Goal: Transaction & Acquisition: Purchase product/service

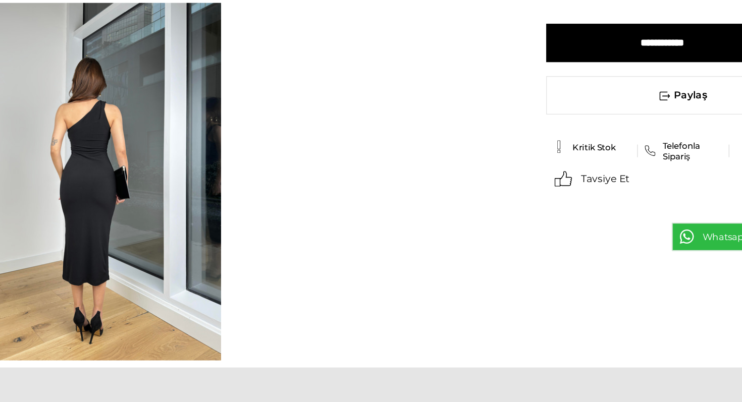
scroll to position [304, 0]
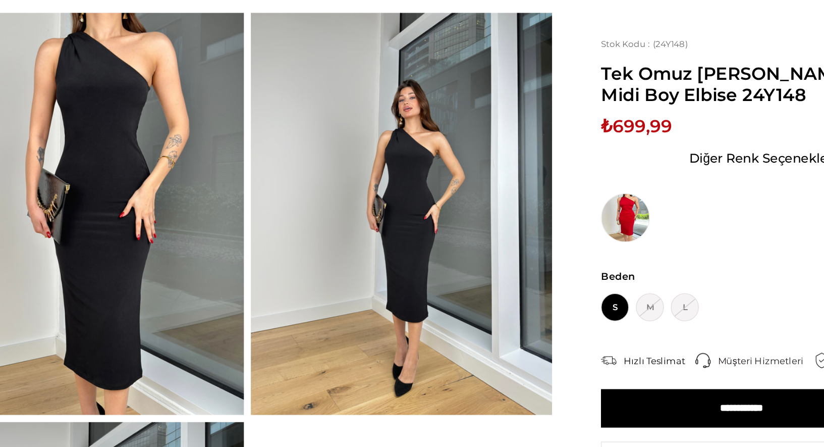
scroll to position [23, 0]
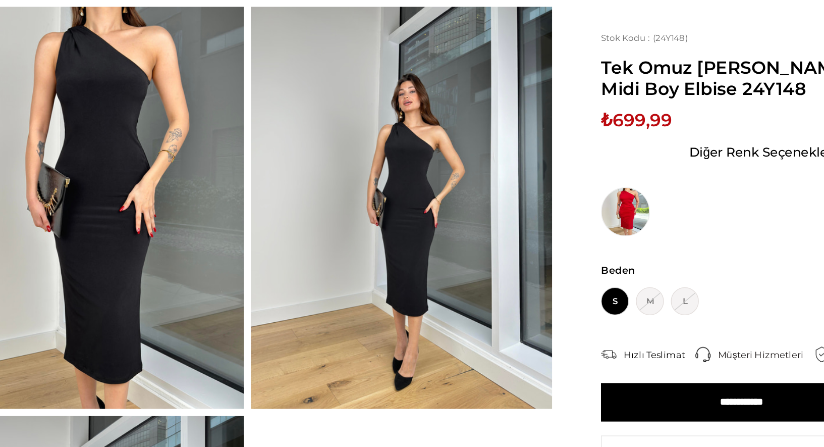
click at [176, 210] on img at bounding box center [142, 204] width 218 height 290
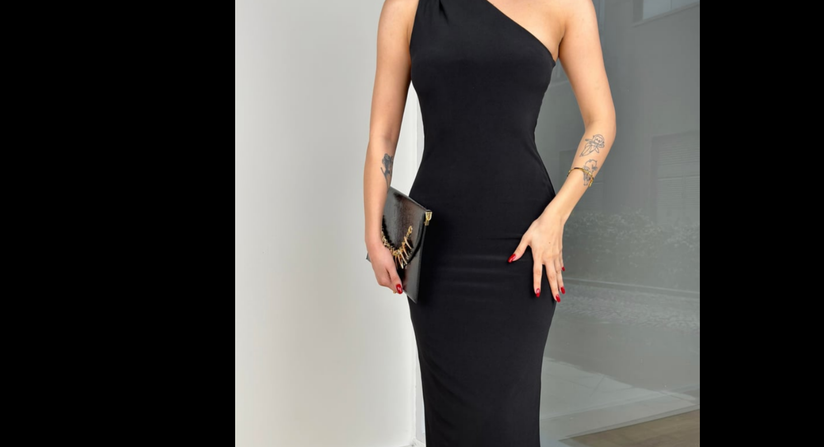
click at [434, 208] on img at bounding box center [411, 223] width 335 height 447
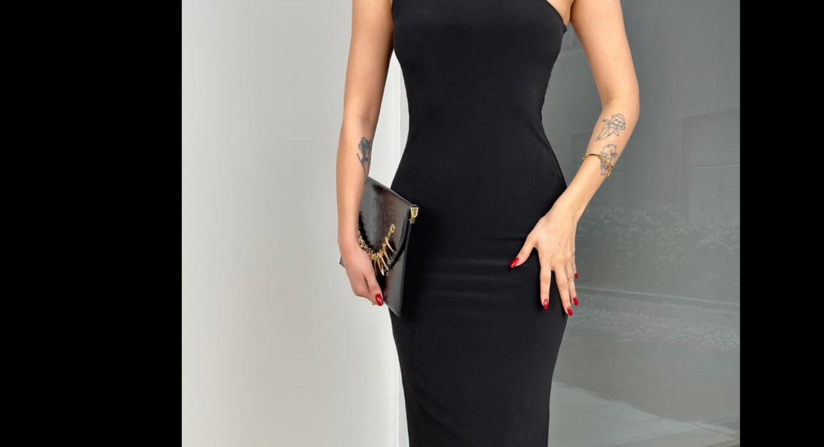
click at [434, 208] on img at bounding box center [407, 227] width 403 height 538
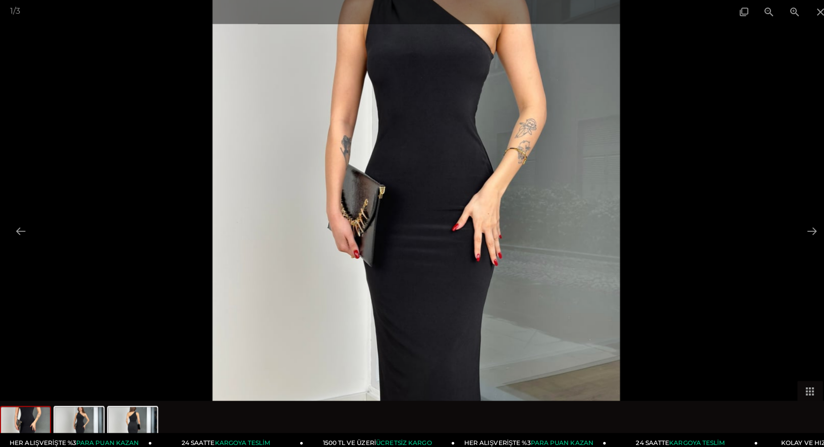
scroll to position [16, 0]
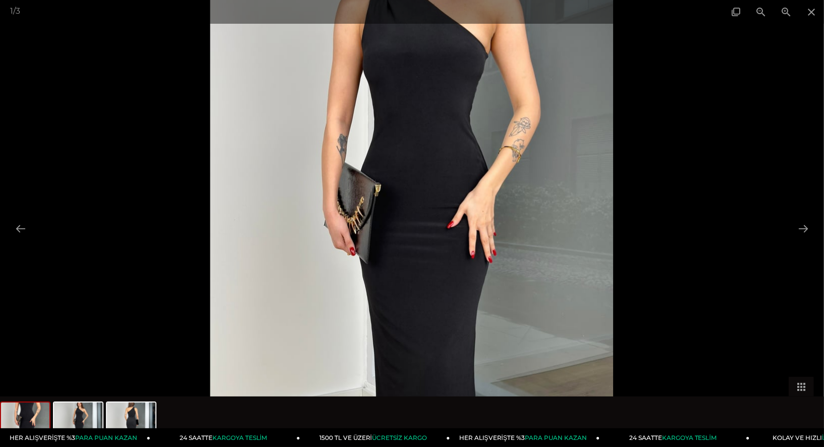
click at [563, 192] on img at bounding box center [412, 224] width 403 height 538
click at [742, 112] on div at bounding box center [412, 223] width 824 height 447
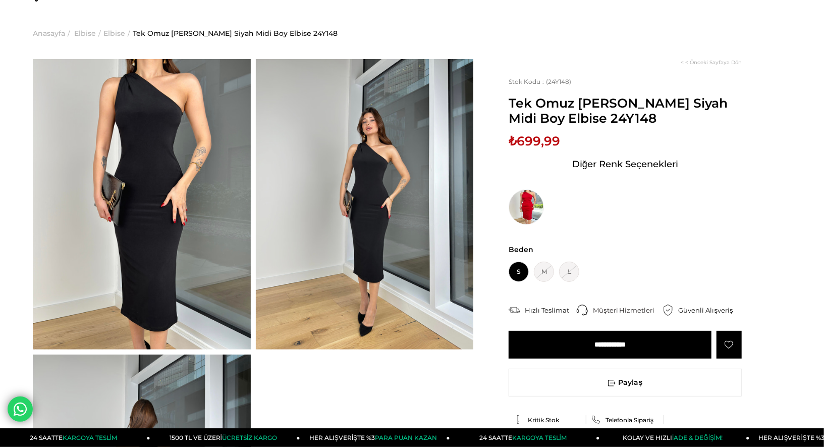
click at [182, 147] on img at bounding box center [142, 204] width 218 height 290
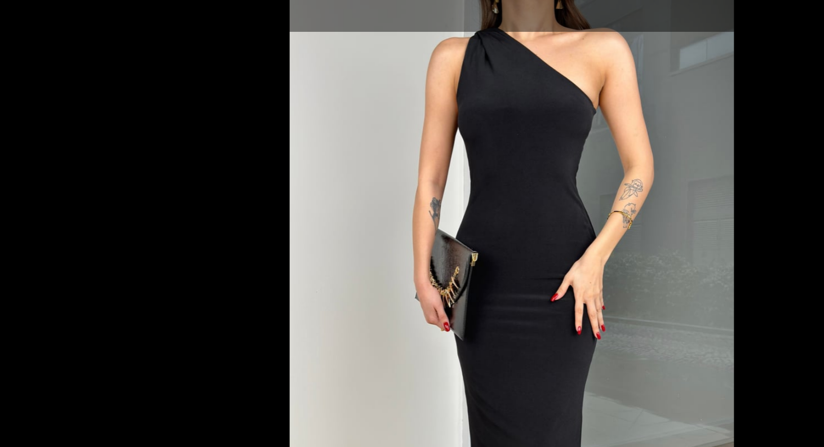
scroll to position [0, 0]
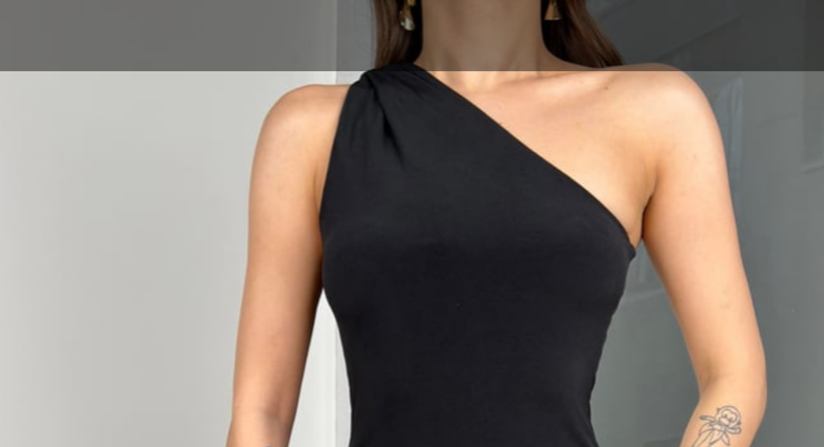
click at [449, 58] on img at bounding box center [411, 223] width 335 height 447
click at [458, 34] on img at bounding box center [411, 223] width 335 height 447
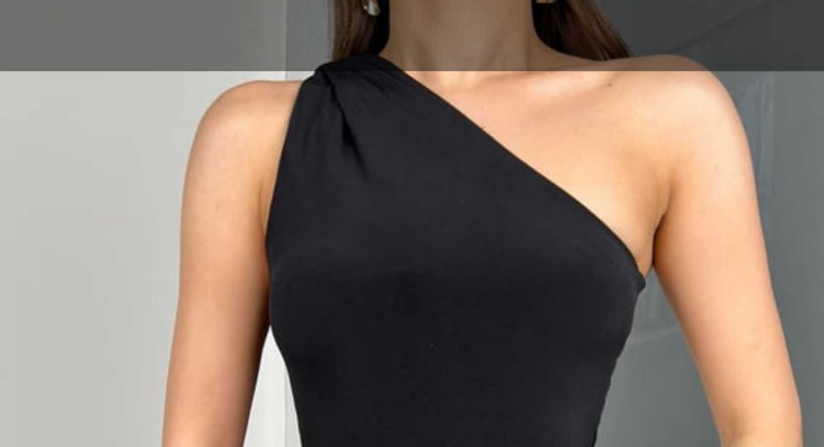
click at [458, 34] on img at bounding box center [402, 262] width 403 height 538
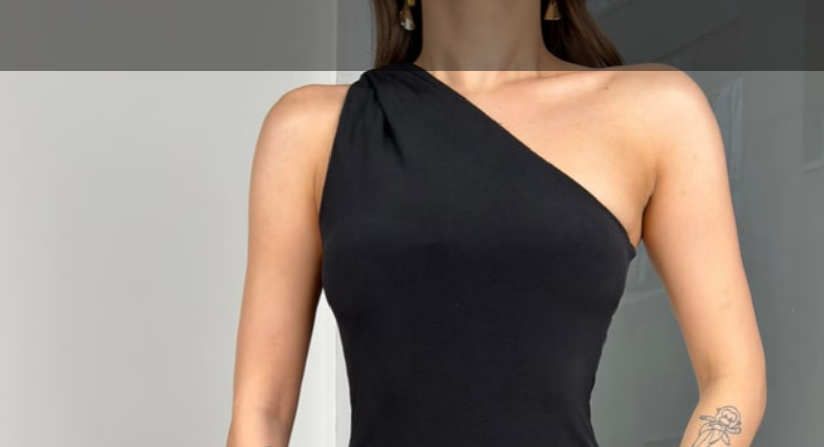
click at [458, 34] on img at bounding box center [411, 223] width 335 height 447
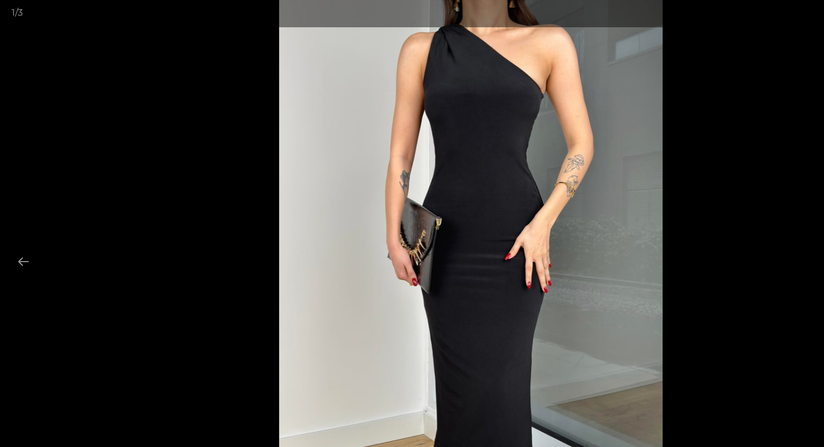
click at [644, 199] on div at bounding box center [412, 223] width 824 height 447
click at [663, 174] on div at bounding box center [412, 223] width 824 height 447
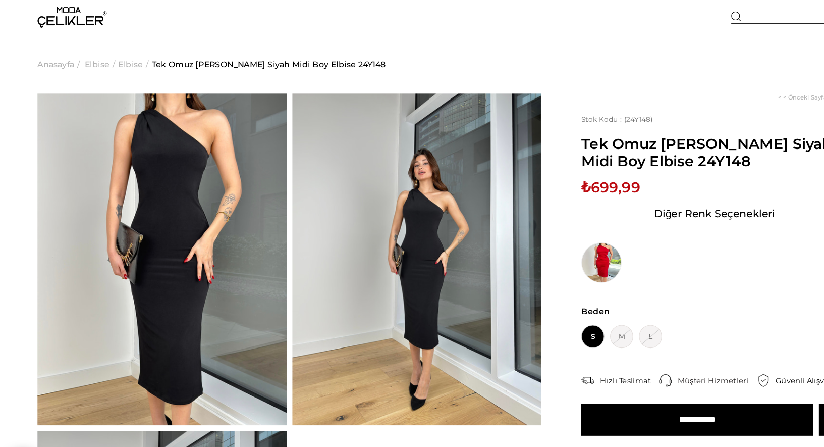
scroll to position [23, 0]
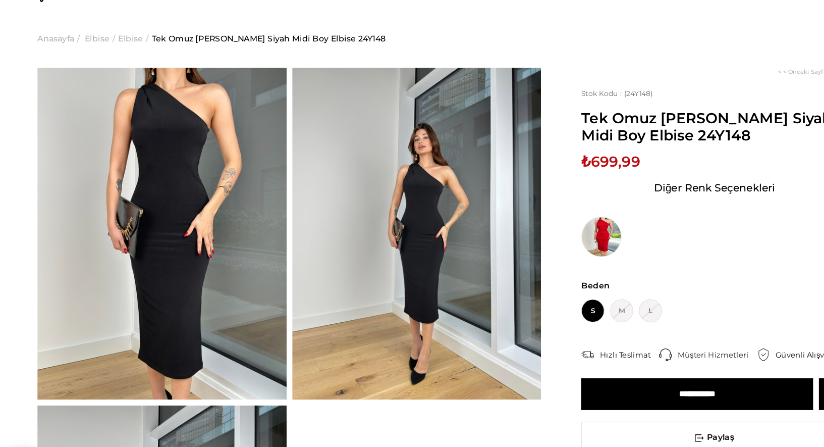
click at [386, 222] on img at bounding box center [365, 204] width 218 height 290
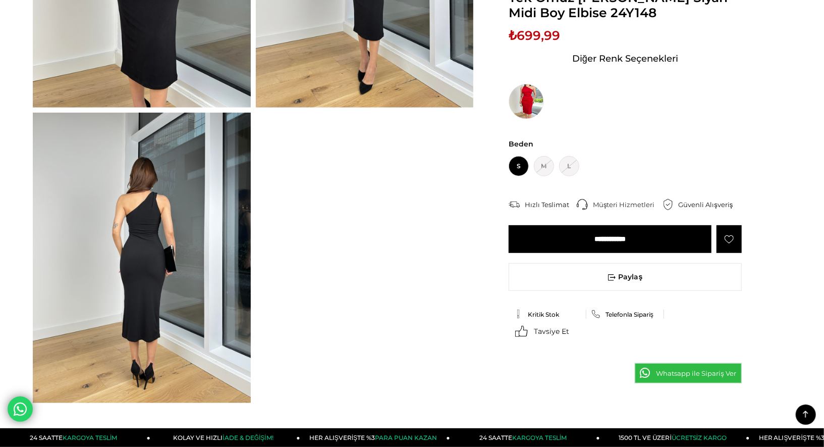
scroll to position [269, 0]
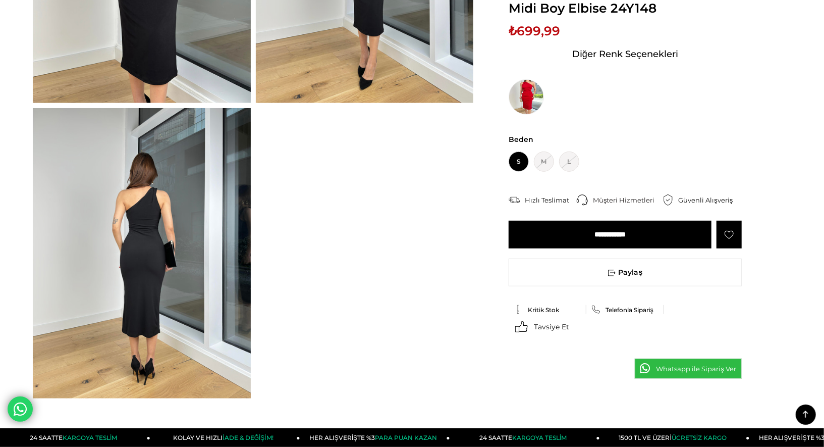
click at [178, 231] on img at bounding box center [142, 253] width 218 height 290
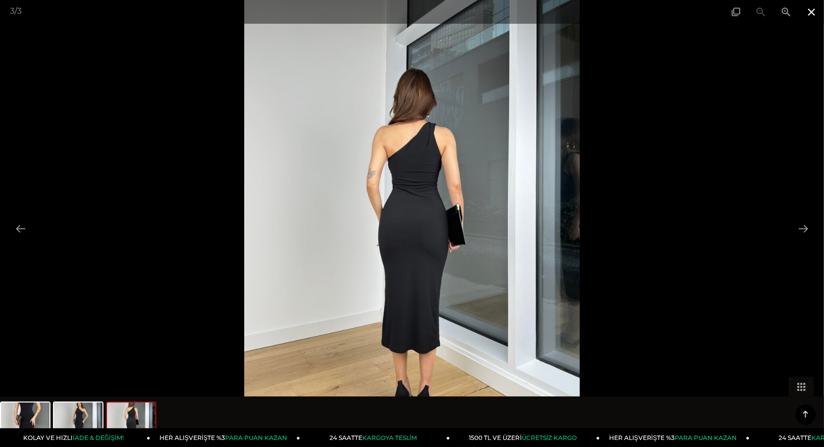
click at [810, 19] on span at bounding box center [811, 12] width 25 height 24
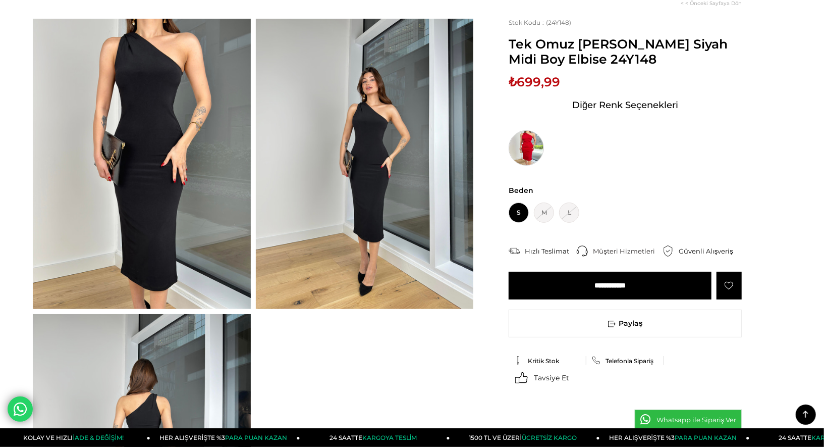
scroll to position [0, 0]
